Goal: Task Accomplishment & Management: Manage account settings

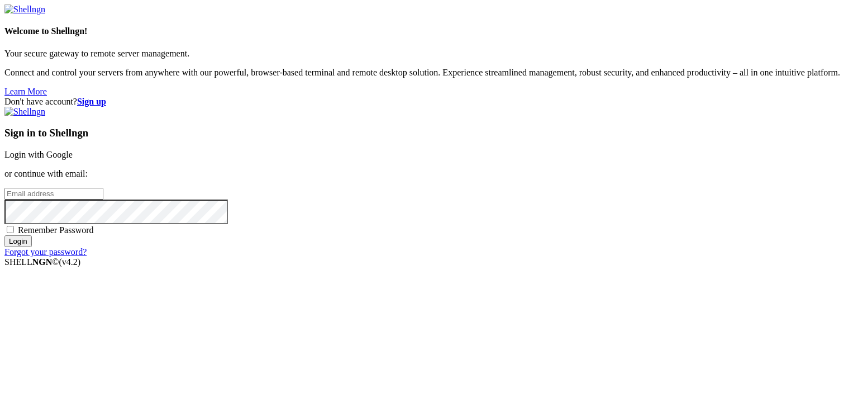
click at [73, 150] on link "Login with Google" at bounding box center [38, 154] width 68 height 9
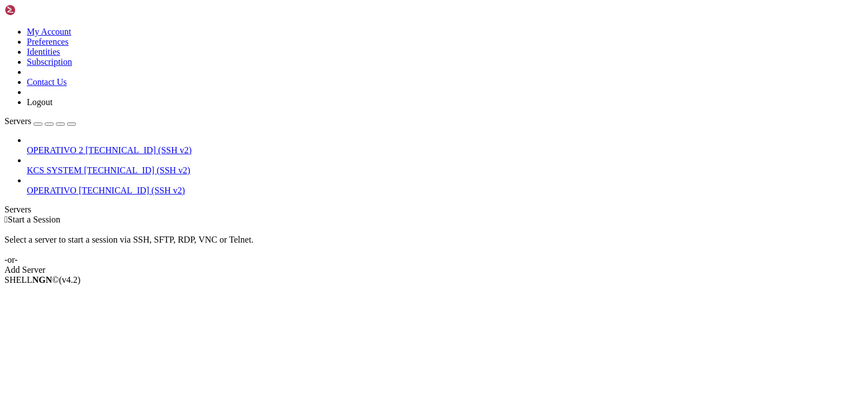
click at [4, 27] on icon at bounding box center [4, 27] width 0 height 0
click at [53, 107] on link "Logout" at bounding box center [40, 101] width 26 height 9
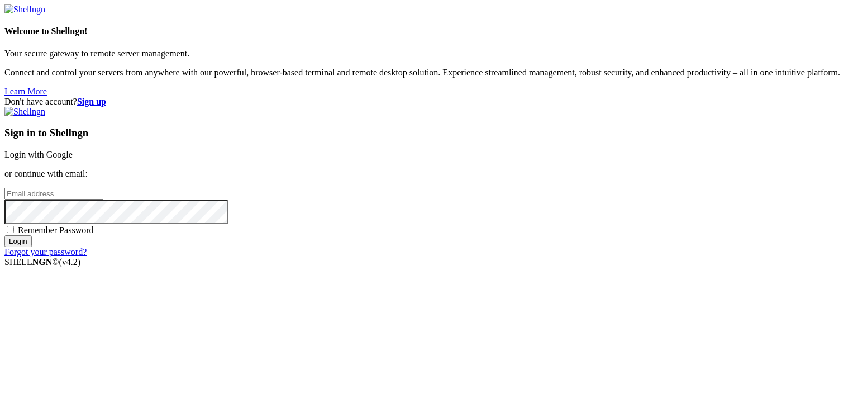
click at [73, 150] on link "Login with Google" at bounding box center [38, 154] width 68 height 9
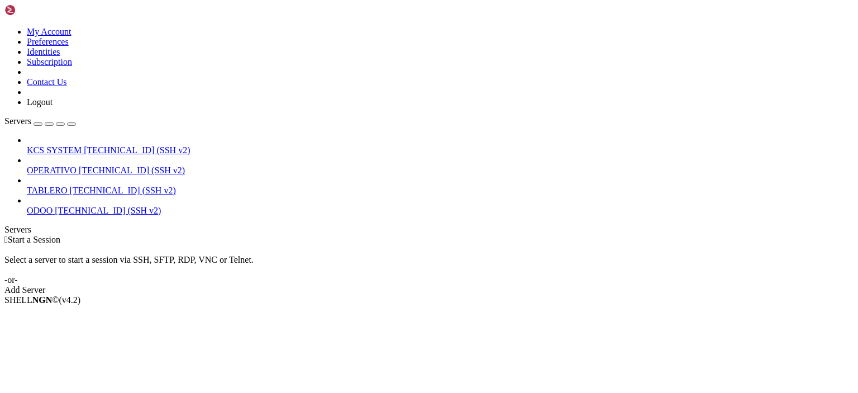
click at [84, 145] on span "[TECHNICAL_ID] (SSH v2)" at bounding box center [137, 149] width 106 height 9
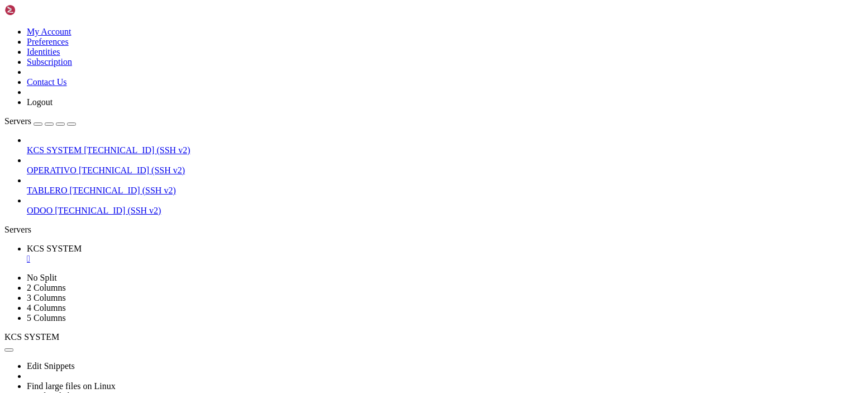
click at [213, 254] on div "" at bounding box center [440, 259] width 827 height 10
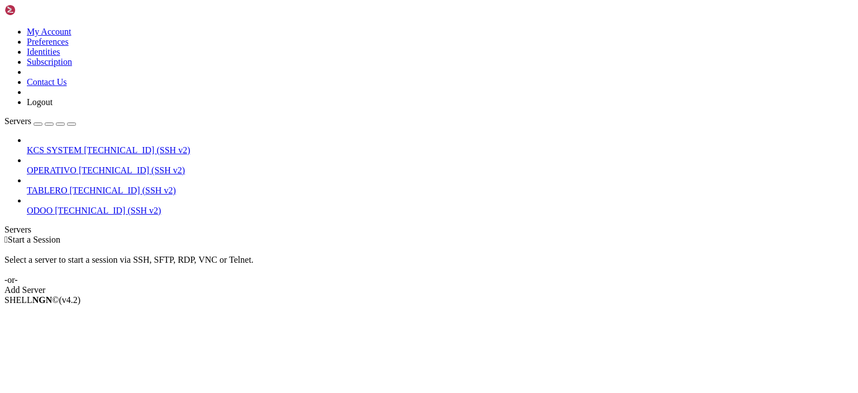
click at [67, 165] on span "OPERATIVO" at bounding box center [52, 169] width 50 height 9
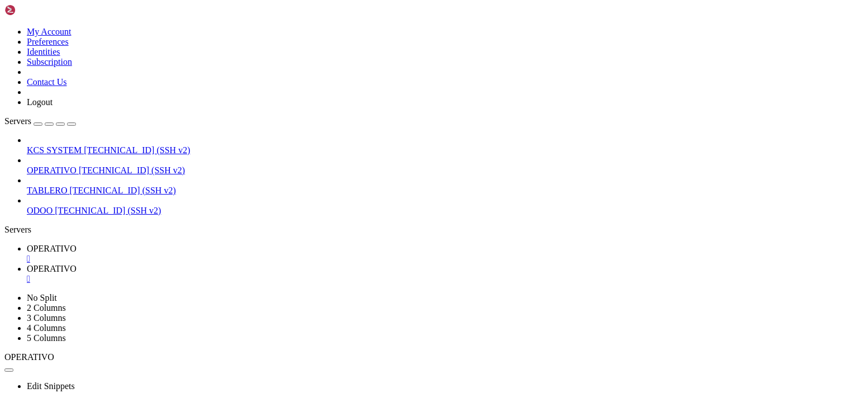
scroll to position [670, 0]
click at [261, 244] on td " 82-app-rasa" at bounding box center [174, 249] width 336 height 11
type input "/home/ubuntu/82-app-rasa"
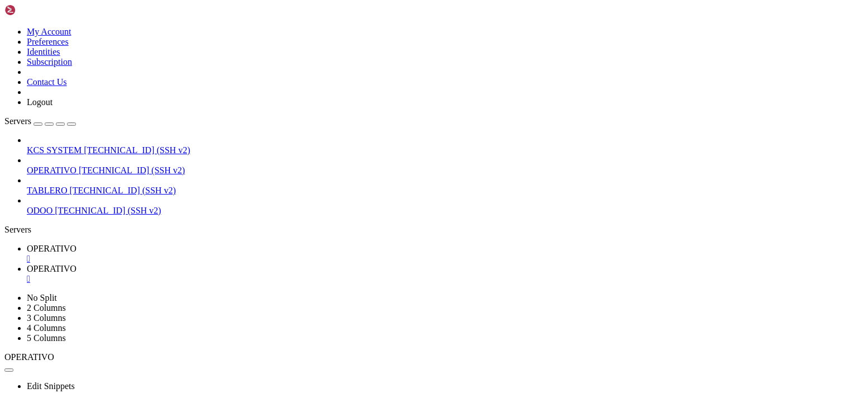
click at [292, 274] on div "" at bounding box center [440, 279] width 827 height 10
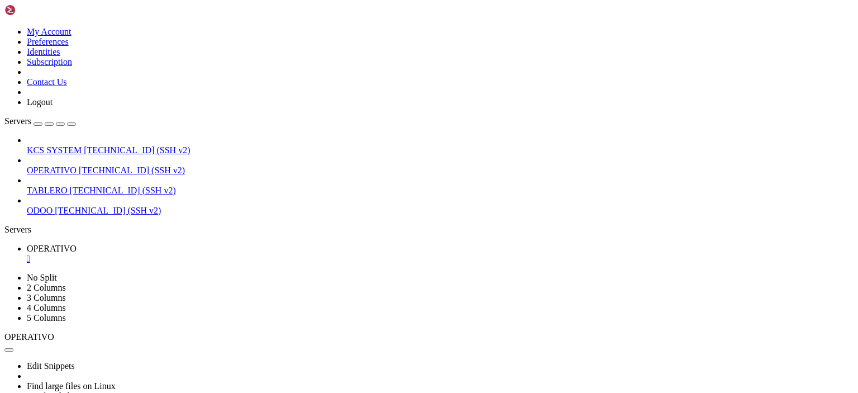
click at [212, 254] on div "" at bounding box center [440, 259] width 827 height 10
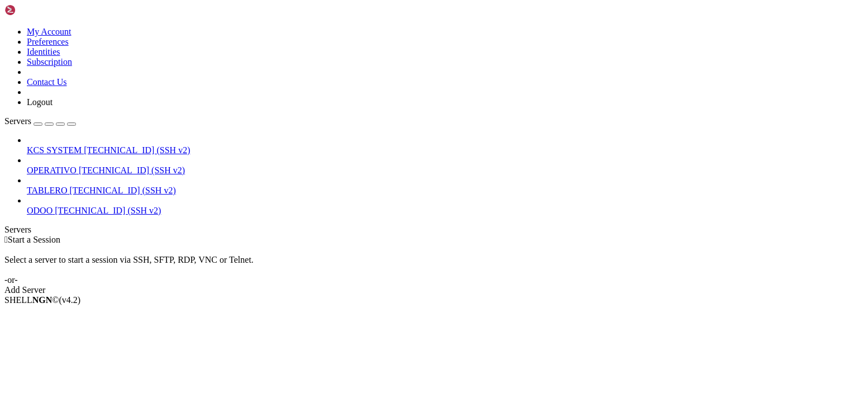
click at [68, 185] on span "TABLERO" at bounding box center [47, 189] width 41 height 9
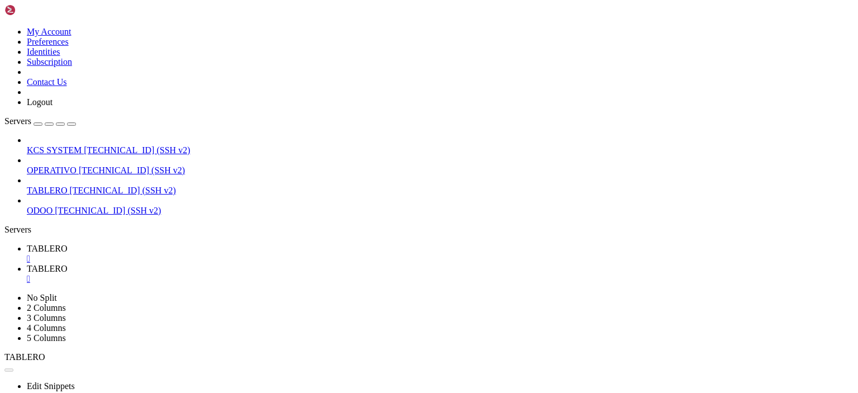
scroll to position [19, 0]
type input "/home/ubuntu"
click at [204, 254] on div "" at bounding box center [440, 259] width 827 height 10
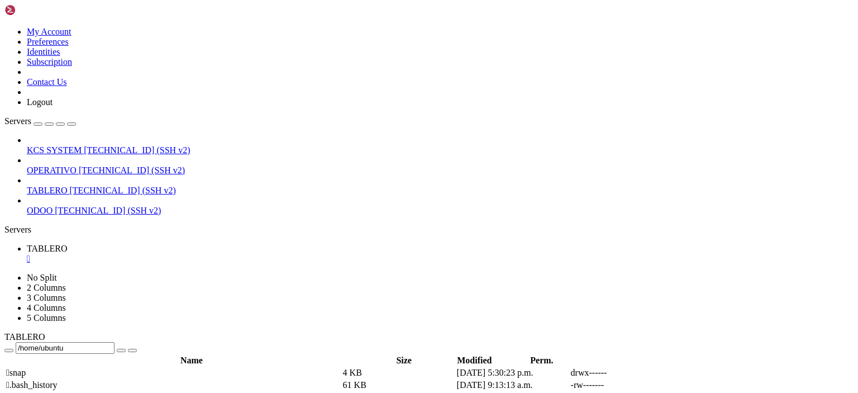
click at [204, 254] on div "" at bounding box center [440, 259] width 827 height 10
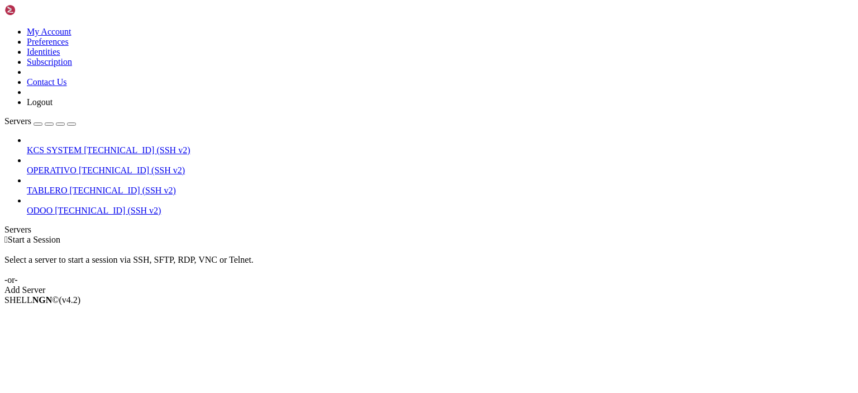
click at [4, 27] on icon at bounding box center [4, 27] width 0 height 0
click at [53, 107] on link "Logout" at bounding box center [40, 101] width 26 height 9
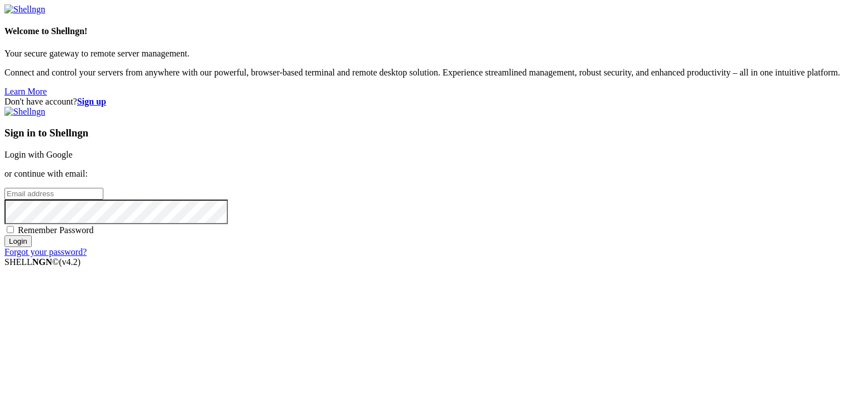
click at [73, 150] on link "Login with Google" at bounding box center [38, 154] width 68 height 9
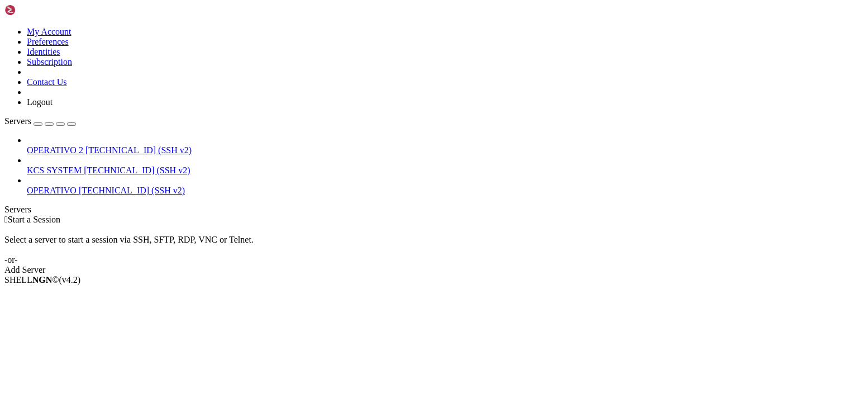
click at [95, 145] on span "[TECHNICAL_ID] (SSH v2)" at bounding box center [138, 149] width 106 height 9
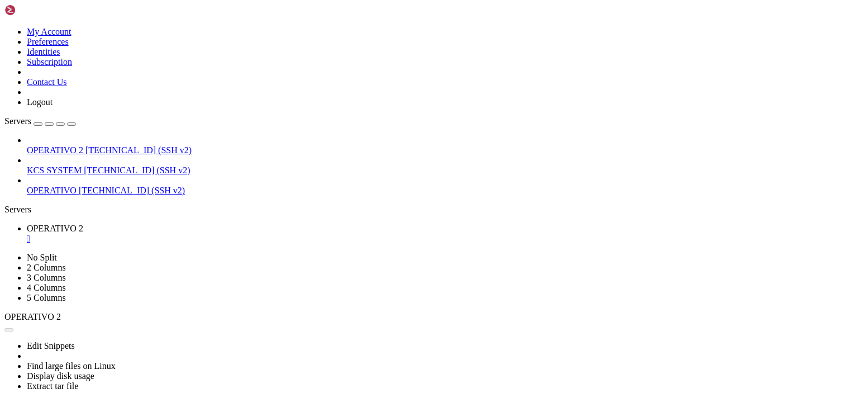
click at [217, 233] on div "" at bounding box center [440, 238] width 827 height 10
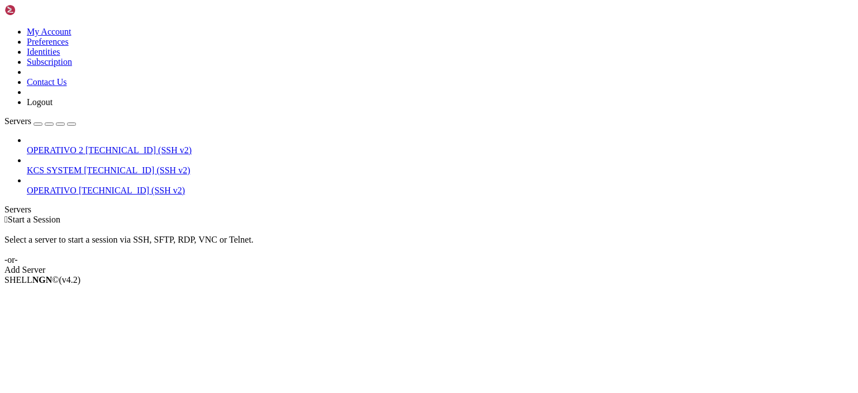
click at [85, 145] on span "[TECHNICAL_ID] (SSH v2)" at bounding box center [138, 149] width 106 height 9
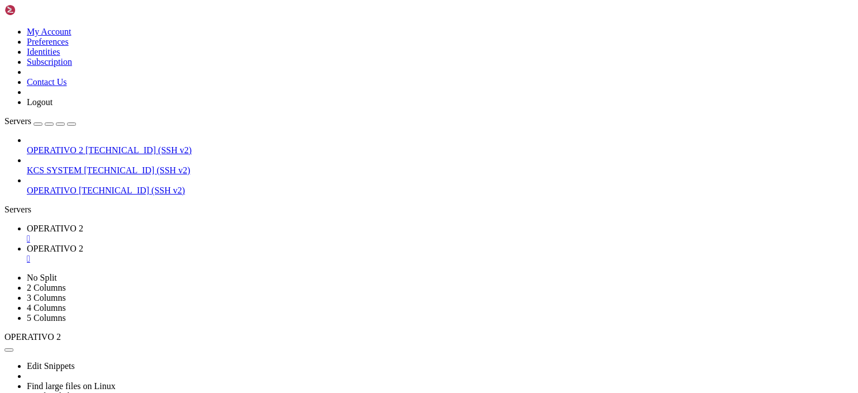
scroll to position [168, 0]
type input "/home/ubuntu/82-app"
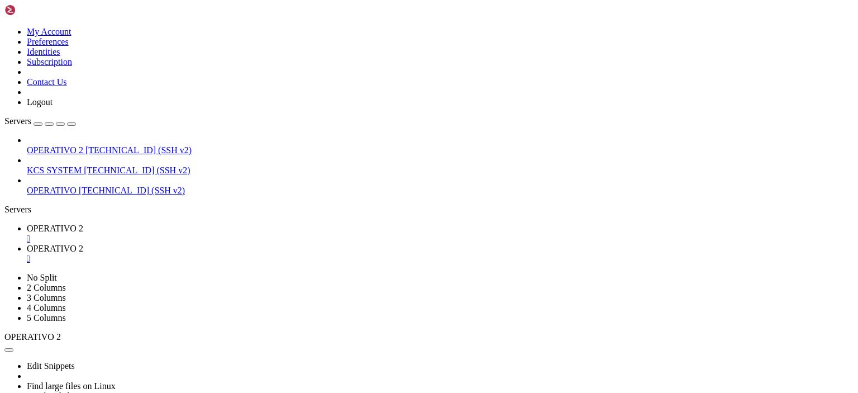
click at [83, 223] on span "OPERATIVO 2" at bounding box center [55, 227] width 56 height 9
click at [274, 244] on link "OPERATIVO 2 " at bounding box center [440, 254] width 827 height 20
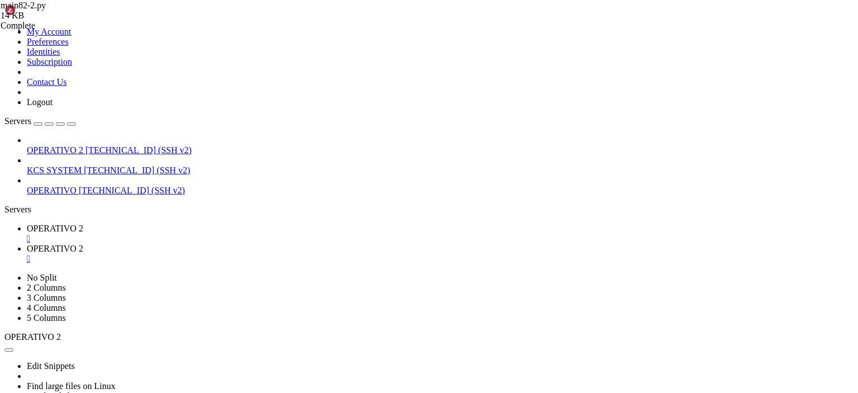
type textarea "time.sleep(EXECUTION_INTERVAL)"
click at [304, 254] on div "" at bounding box center [440, 259] width 827 height 10
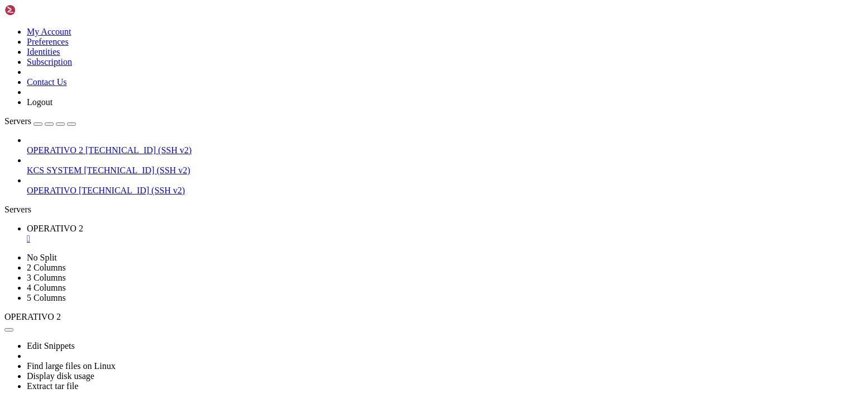
scroll to position [342, 0]
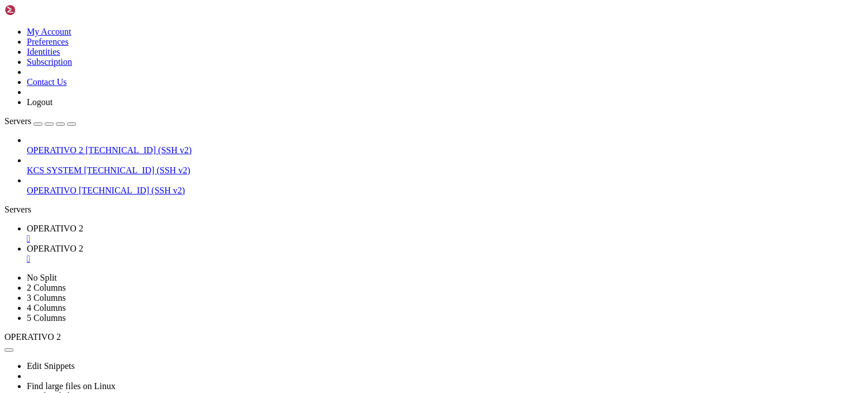
scroll to position [282, 0]
type input "/home/ubuntu/82-app"
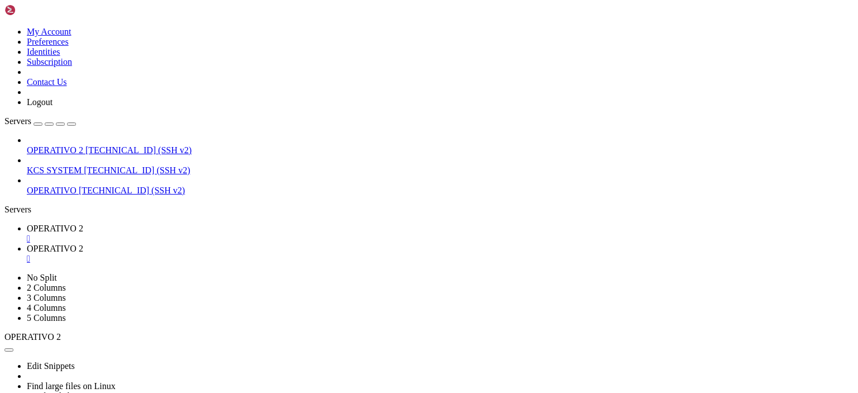
type textarea "]"
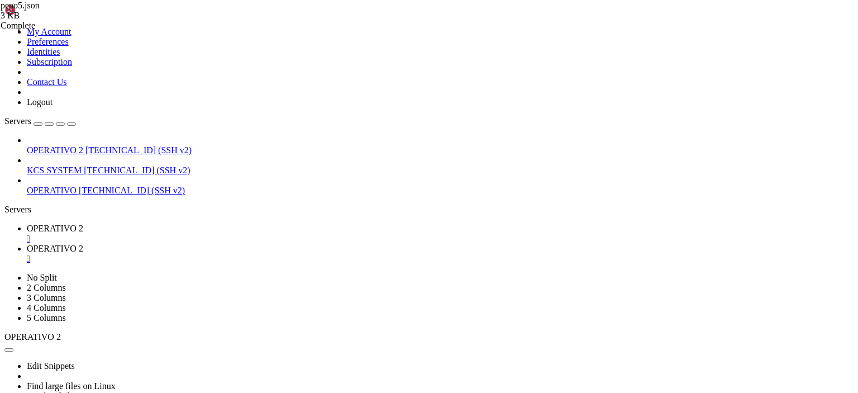
click at [83, 223] on span "OPERATIVO 2" at bounding box center [55, 227] width 56 height 9
click at [217, 233] on div "" at bounding box center [440, 238] width 827 height 10
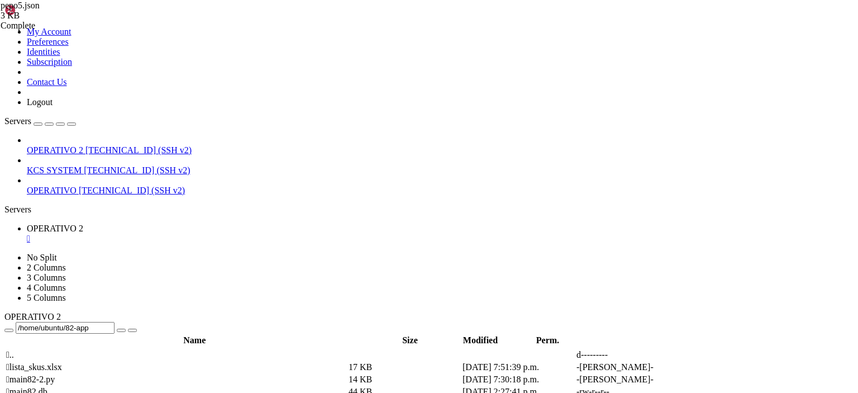
click at [217, 233] on div "" at bounding box center [440, 238] width 827 height 10
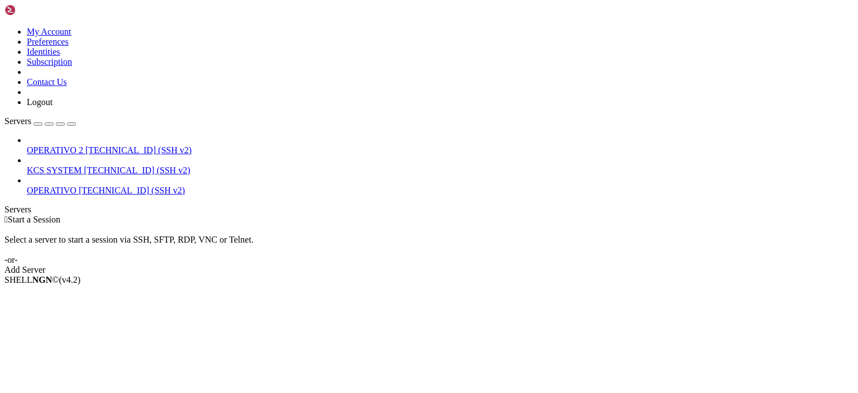
click at [4, 27] on icon at bounding box center [4, 27] width 0 height 0
click at [53, 107] on link "Logout" at bounding box center [40, 101] width 26 height 9
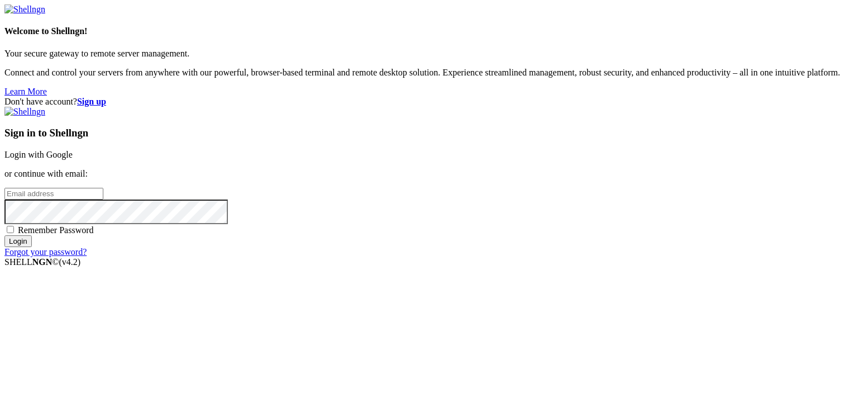
click at [73, 150] on link "Login with Google" at bounding box center [38, 154] width 68 height 9
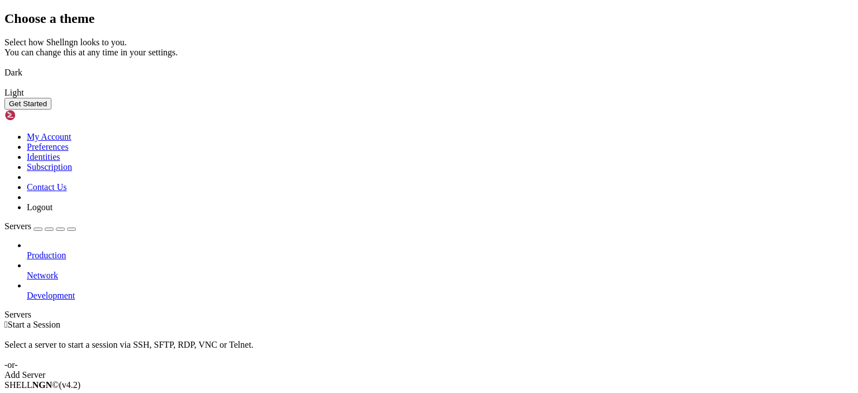
click at [4, 65] on img at bounding box center [4, 65] width 0 height 0
click at [51, 109] on button "Get Started" at bounding box center [27, 104] width 47 height 12
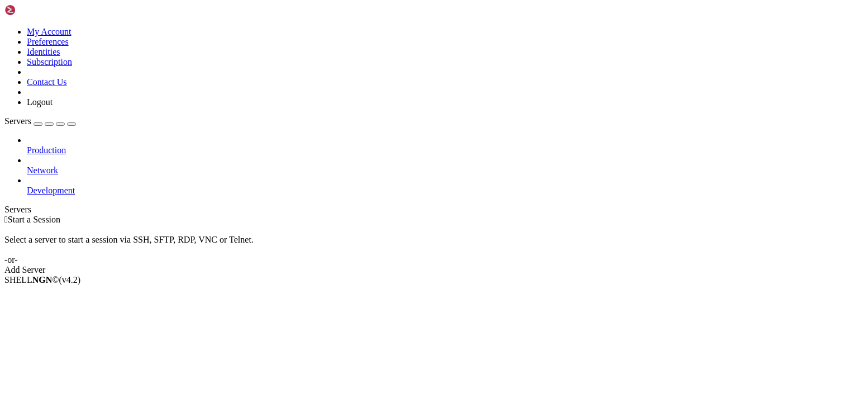
click at [38, 124] on div "button" at bounding box center [38, 124] width 0 height 0
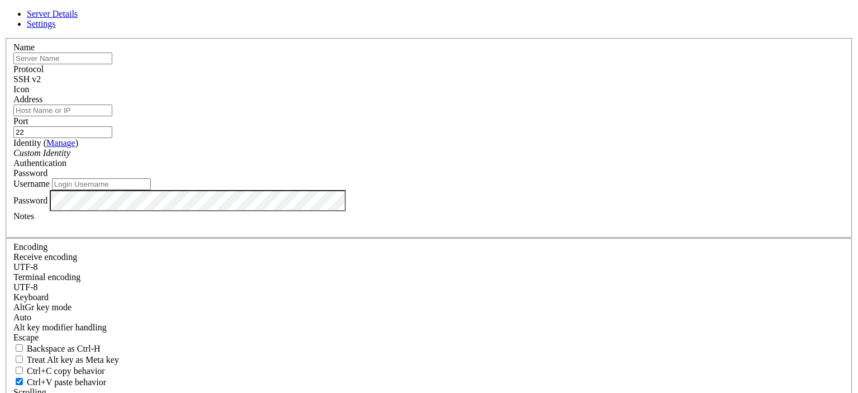
click at [112, 64] on input "text" at bounding box center [62, 59] width 99 height 12
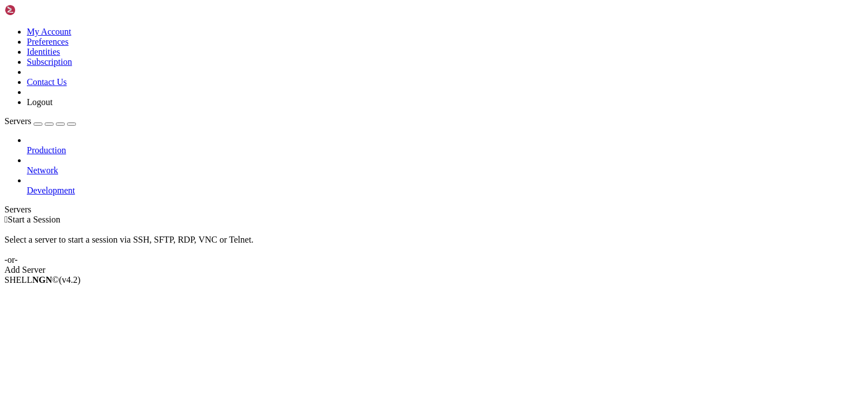
click at [4, 27] on icon at bounding box center [4, 27] width 0 height 0
click at [53, 107] on link "Logout" at bounding box center [40, 101] width 26 height 9
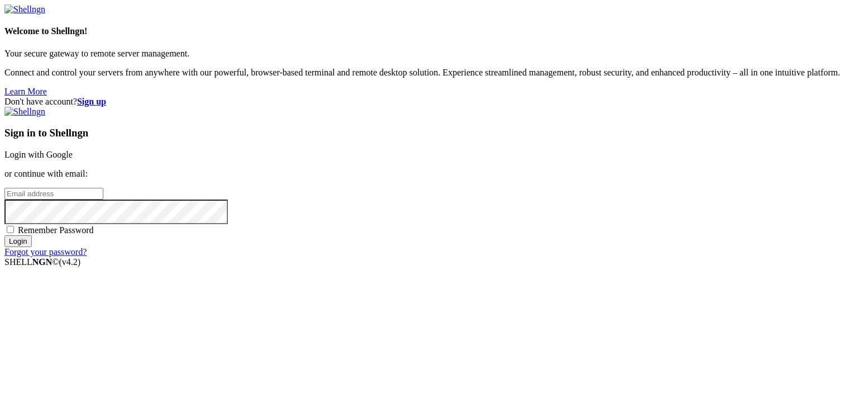
click at [73, 150] on link "Login with Google" at bounding box center [38, 154] width 68 height 9
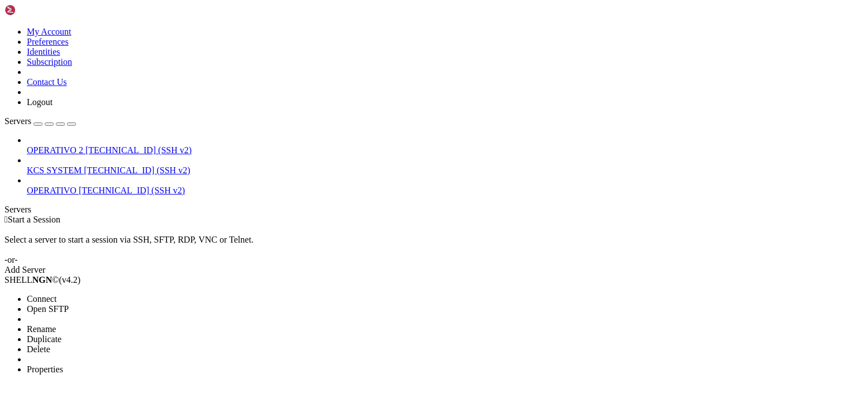
click at [63, 364] on span "Properties" at bounding box center [45, 368] width 36 height 9
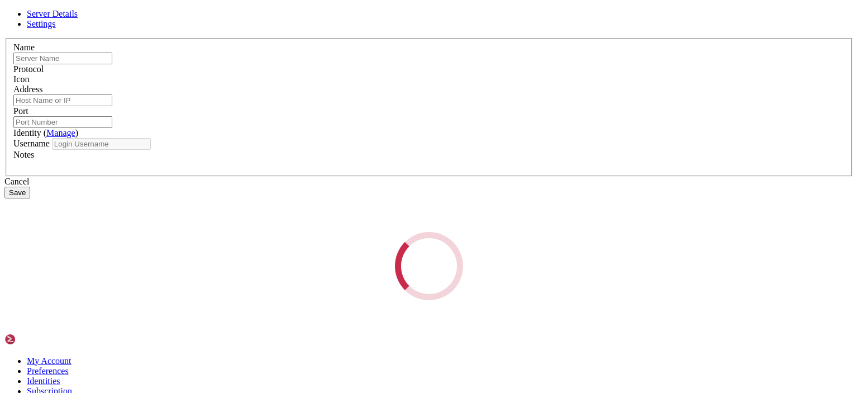
type input "OPERATIVO 2"
type input "[TECHNICAL_ID]"
type input "22"
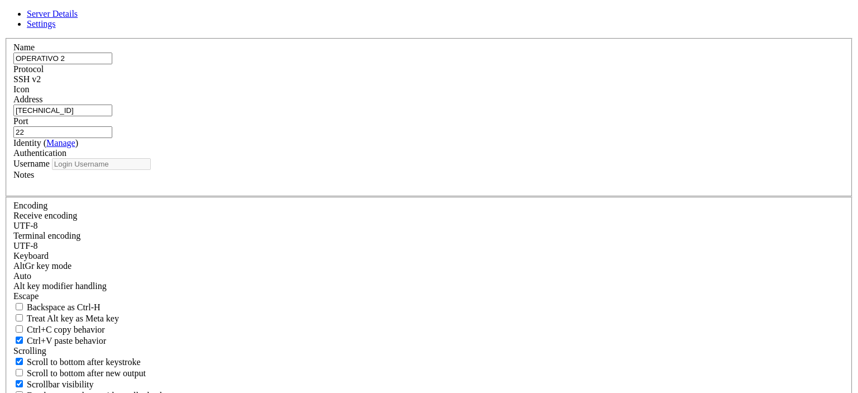
type input "ubuntu"
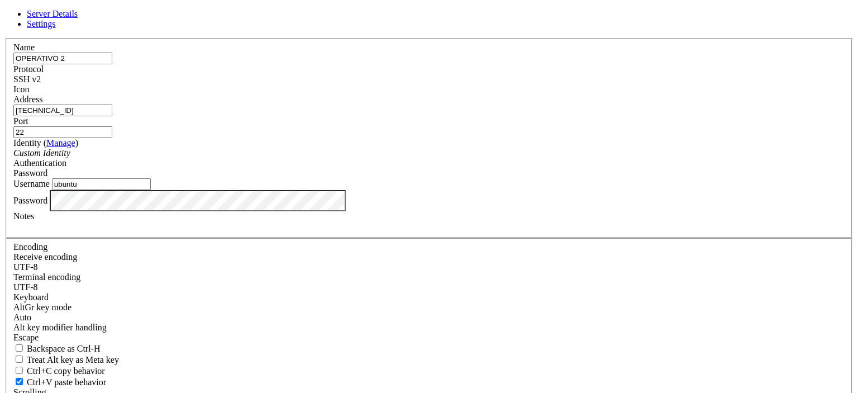
drag, startPoint x: 346, startPoint y: 131, endPoint x: 270, endPoint y: 135, distance: 76.0
click at [270, 135] on div "Name OPERATIVO 2 Protocol SSH v2 Icon Address [TECHNICAL_ID] ( Manage )" at bounding box center [428, 243] width 849 height 411
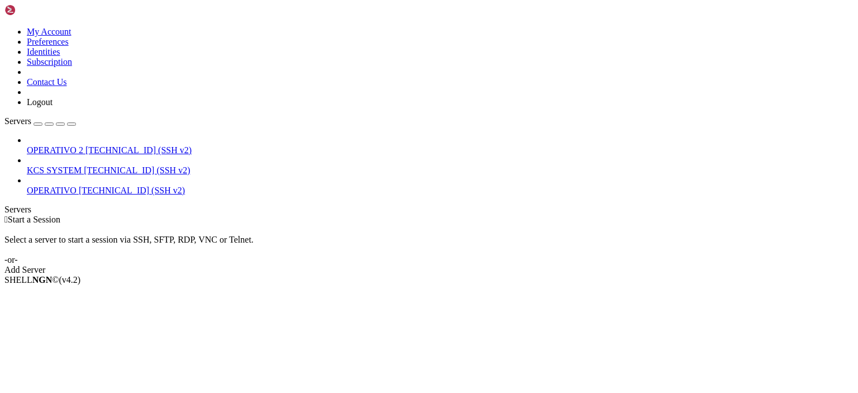
click at [4, 27] on icon at bounding box center [4, 27] width 0 height 0
click at [53, 107] on link "Logout" at bounding box center [40, 101] width 26 height 9
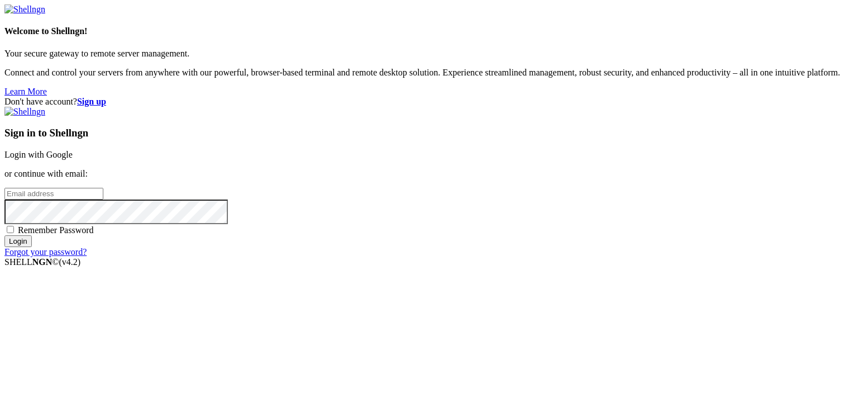
click at [73, 150] on link "Login with Google" at bounding box center [38, 154] width 68 height 9
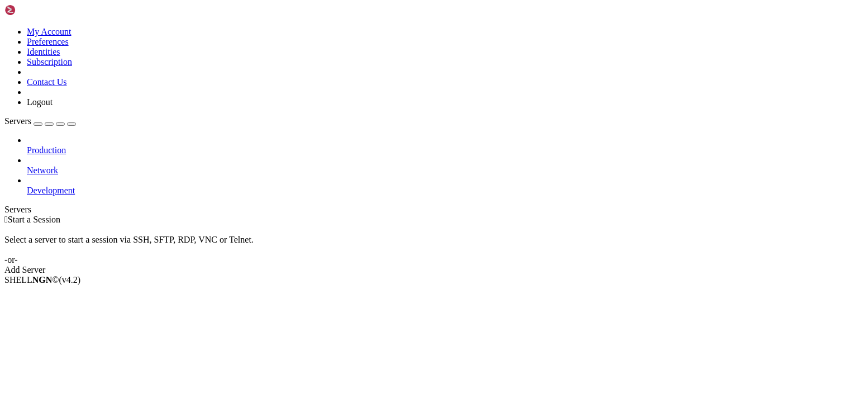
click at [38, 124] on div "button" at bounding box center [38, 124] width 0 height 0
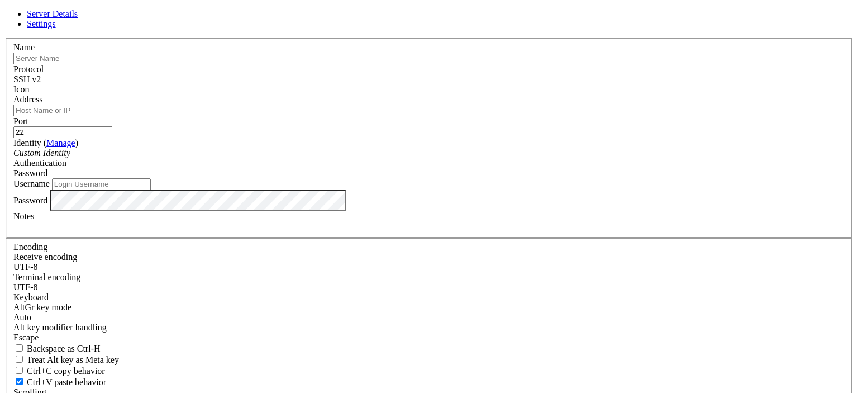
click at [112, 64] on input "text" at bounding box center [62, 59] width 99 height 12
type input "OPERATIVO 2"
click at [112, 116] on input "Address" at bounding box center [62, 110] width 99 height 12
paste input "[TECHNICAL_ID]"
type input "[TECHNICAL_ID]"
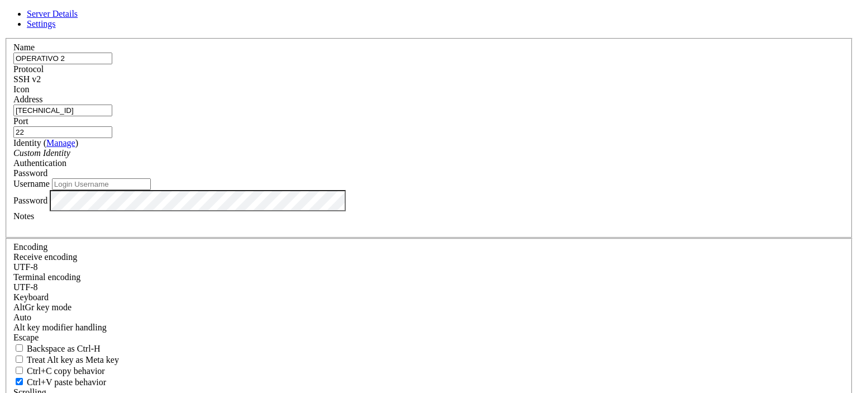
click at [151, 190] on input "Username" at bounding box center [101, 184] width 99 height 12
type input "ubuntu"
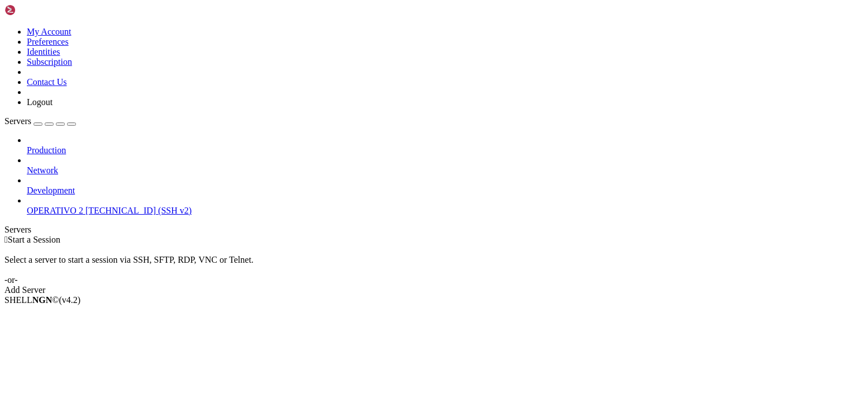
click at [59, 206] on span "OPERATIVO 2" at bounding box center [55, 210] width 56 height 9
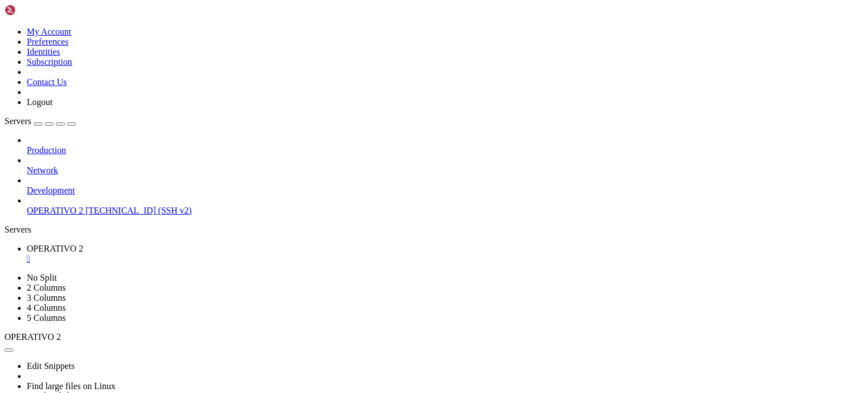
scroll to position [19, 0]
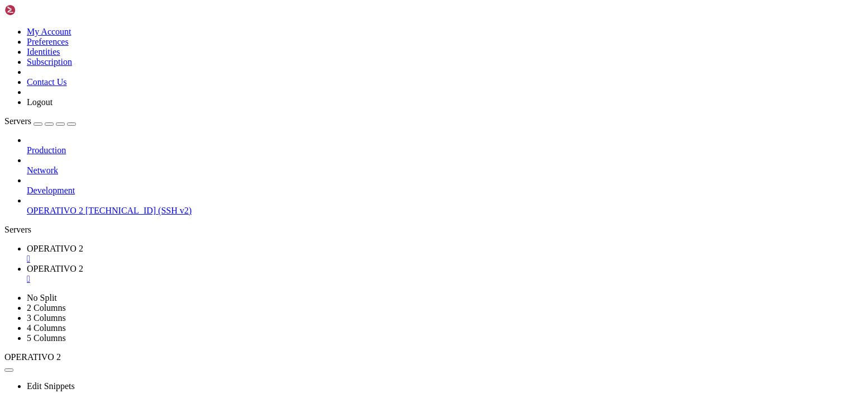
type input "/home/ubuntu"
click at [83, 244] on span "OPERATIVO 2" at bounding box center [55, 248] width 56 height 9
click at [214, 254] on div "" at bounding box center [440, 259] width 827 height 10
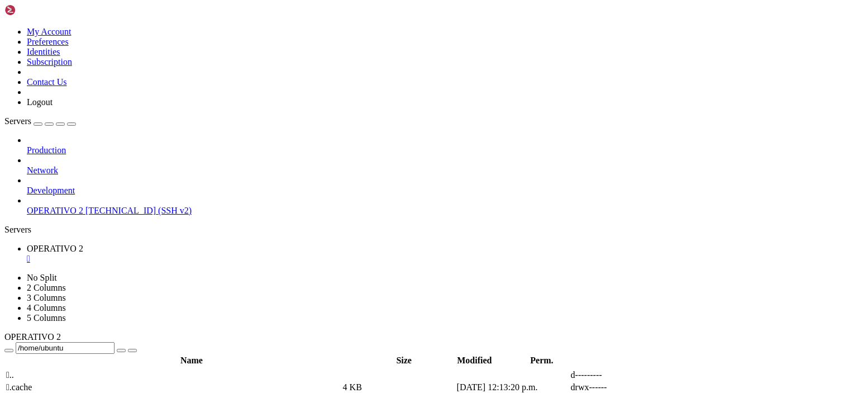
click at [220, 254] on div "" at bounding box center [440, 259] width 827 height 10
